Goal: Task Accomplishment & Management: Complete application form

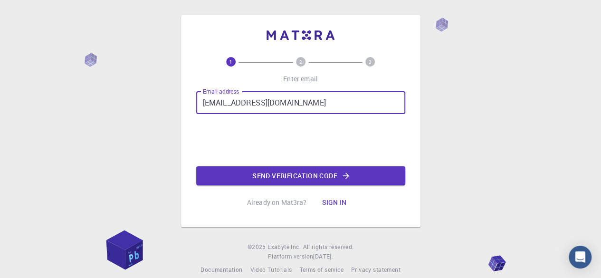
click at [323, 109] on input "[EMAIL_ADDRESS][DOMAIN_NAME]" at bounding box center [300, 102] width 209 height 23
type input "m"
click at [323, 109] on input "Email address" at bounding box center [300, 102] width 209 height 23
type input "[EMAIL_ADDRESS][DOMAIN_NAME]"
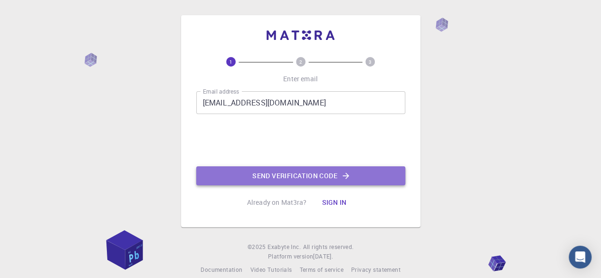
click at [240, 176] on button "Send verification code" at bounding box center [300, 175] width 209 height 19
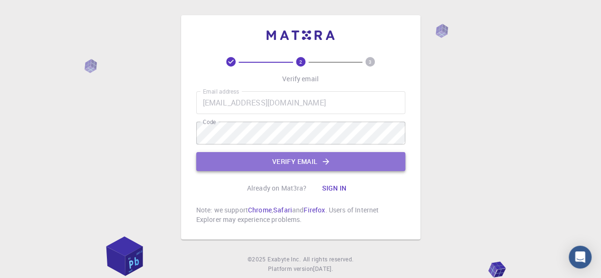
click at [249, 160] on button "Verify email" at bounding box center [300, 161] width 209 height 19
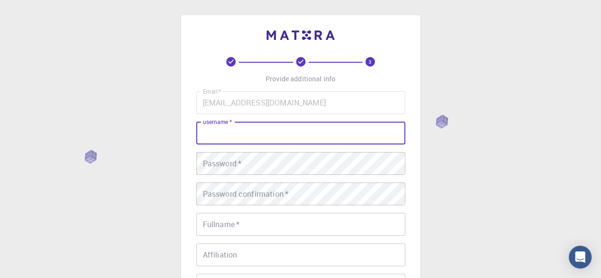
click at [257, 136] on input "username   *" at bounding box center [300, 133] width 209 height 23
type input "mulah"
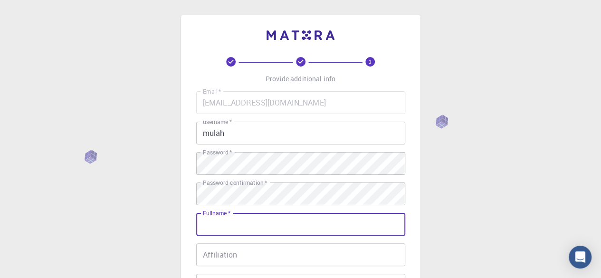
click at [229, 227] on input "Fullname   *" at bounding box center [300, 224] width 209 height 23
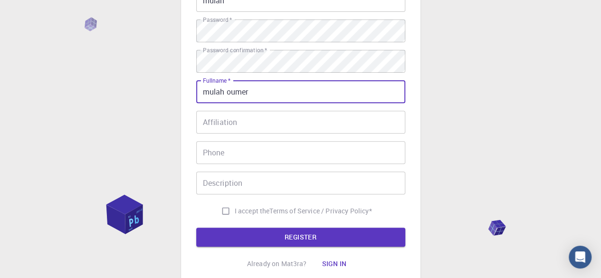
scroll to position [133, 0]
type input "mulah oumer"
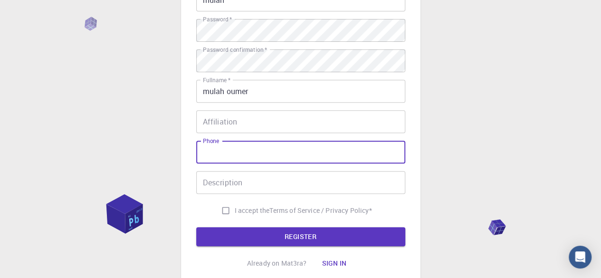
click at [220, 158] on input "Phone" at bounding box center [300, 152] width 209 height 23
type input "0949089204"
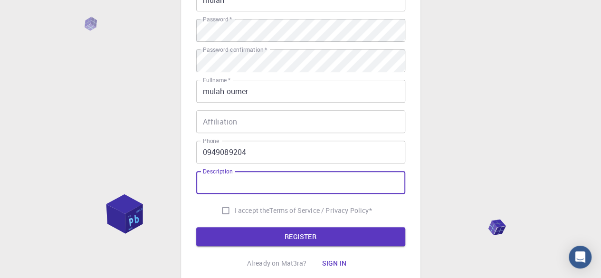
click at [219, 184] on input "Description" at bounding box center [300, 182] width 209 height 23
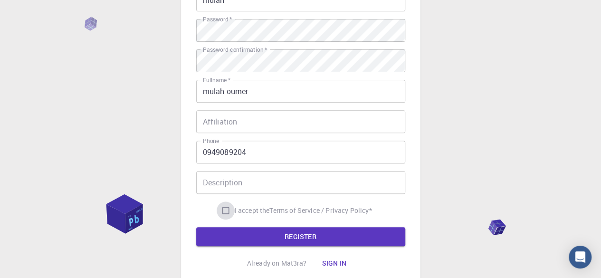
click at [219, 206] on input "I accept the Terms of Service / Privacy Policy *" at bounding box center [226, 211] width 18 height 18
checkbox input "true"
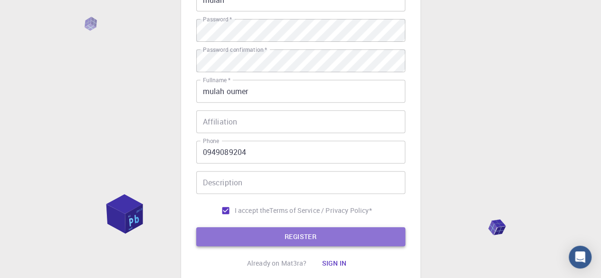
click at [227, 231] on button "REGISTER" at bounding box center [300, 236] width 209 height 19
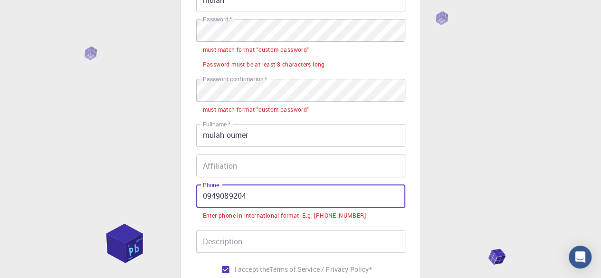
click at [206, 194] on input "0949089204" at bounding box center [300, 196] width 209 height 23
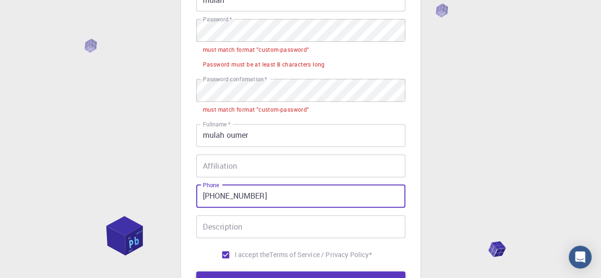
type input "[PHONE_NUMBER]"
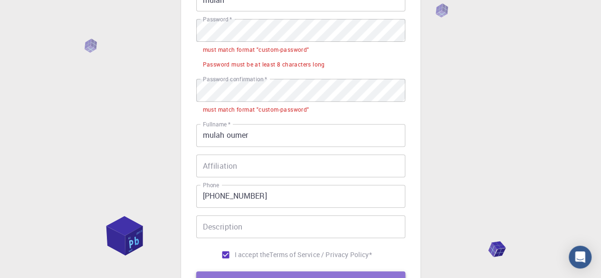
click at [237, 271] on button "REGISTER" at bounding box center [300, 280] width 209 height 19
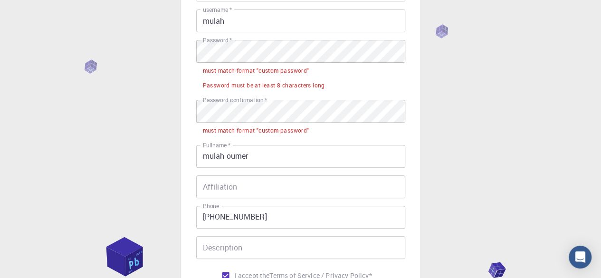
scroll to position [111, 0]
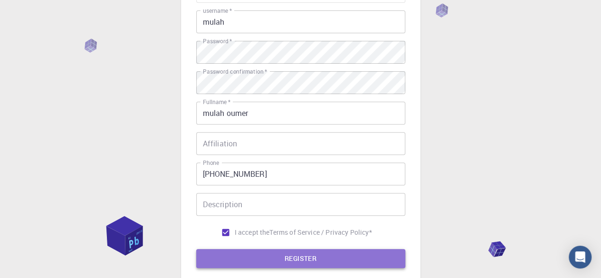
click at [322, 263] on button "REGISTER" at bounding box center [300, 258] width 209 height 19
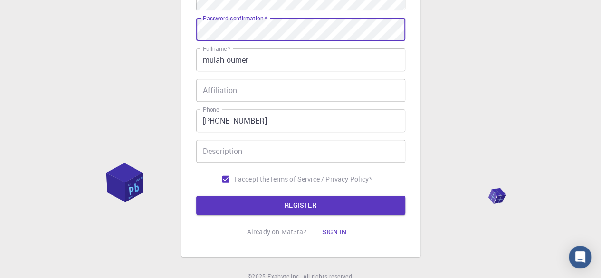
scroll to position [165, 0]
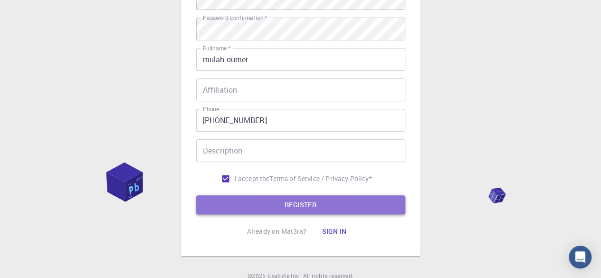
click at [271, 202] on button "REGISTER" at bounding box center [300, 204] width 209 height 19
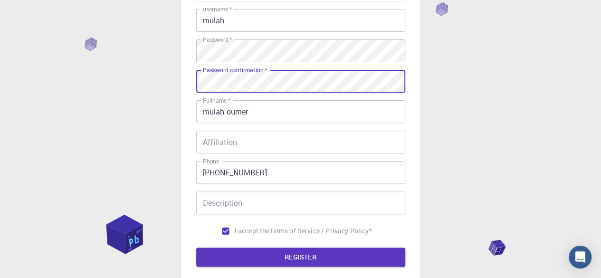
scroll to position [113, 0]
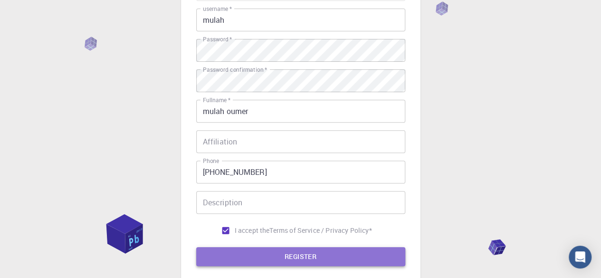
click at [272, 253] on button "REGISTER" at bounding box center [300, 256] width 209 height 19
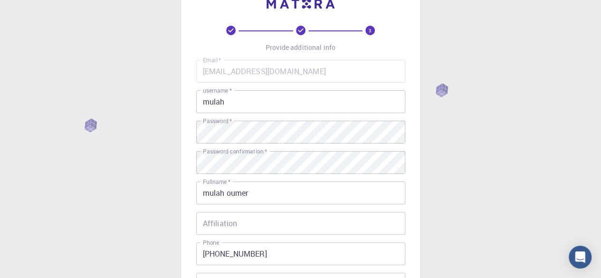
scroll to position [0, 0]
